Goal: Participate in discussion

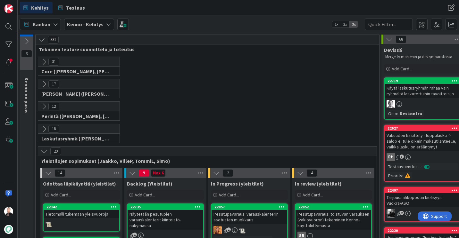
scroll to position [128, 0]
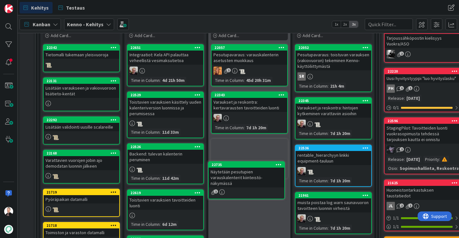
scroll to position [173, 0]
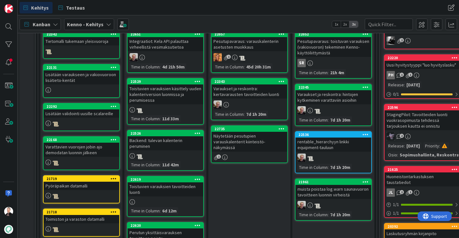
click at [243, 144] on div "Näytetään pesutupien varauskalenterit kiinteistö-näkymässä" at bounding box center [249, 142] width 76 height 20
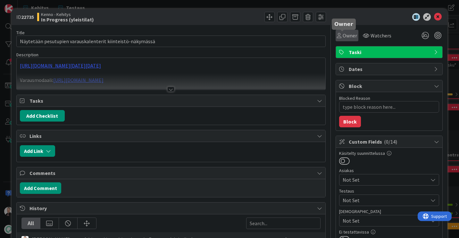
click at [337, 37] on icon at bounding box center [339, 35] width 4 height 5
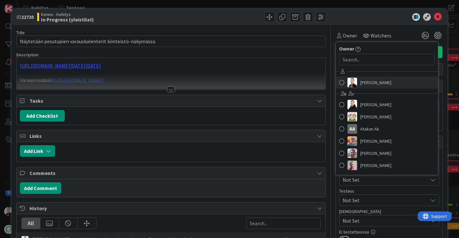
click at [349, 80] on img at bounding box center [352, 83] width 10 height 10
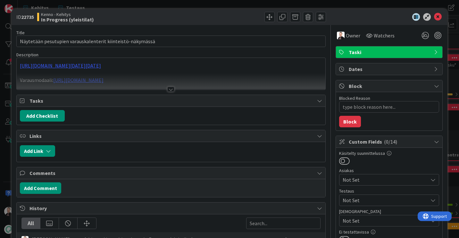
type textarea "x"
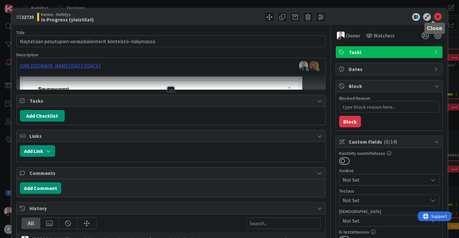
click at [436, 19] on icon at bounding box center [438, 17] width 8 height 8
